Goal: Task Accomplishment & Management: Manage account settings

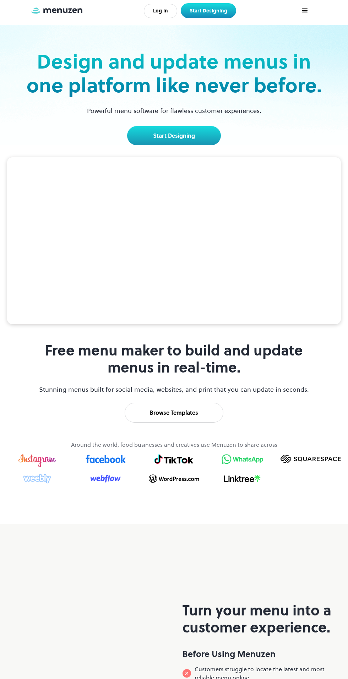
click at [169, 9] on link "Log In" at bounding box center [160, 11] width 33 height 14
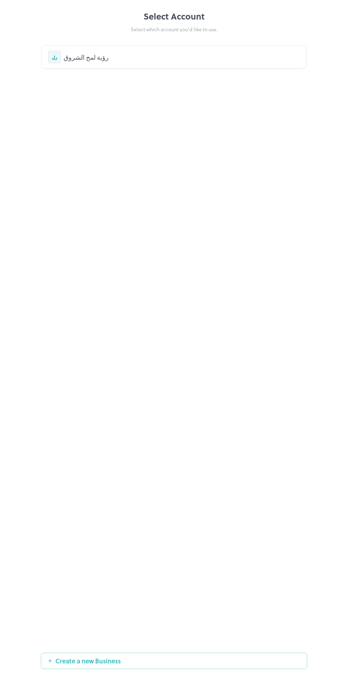
click at [133, 54] on div "رؤية لمح الشروق" at bounding box center [182, 57] width 236 height 10
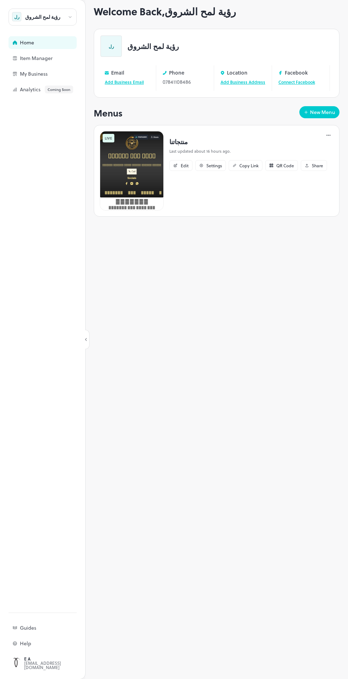
click at [181, 137] on p "منتجاتنا" at bounding box center [248, 142] width 158 height 10
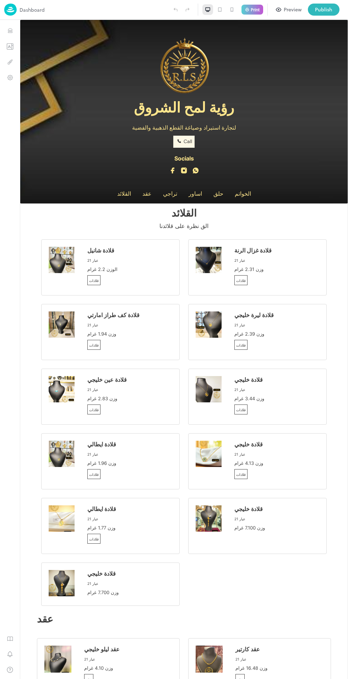
click at [331, 9] on div "Publish" at bounding box center [323, 10] width 17 height 8
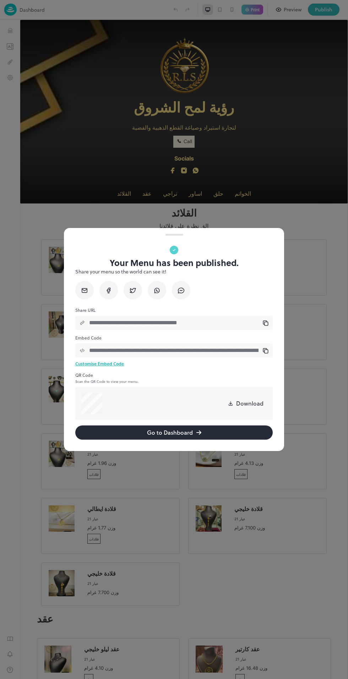
click at [323, 221] on div at bounding box center [174, 339] width 348 height 679
